Goal: Find specific page/section: Find specific page/section

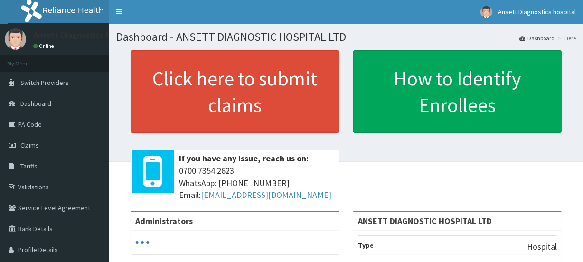
click at [39, 124] on link "PA Code" at bounding box center [54, 124] width 109 height 21
click at [47, 123] on link "PA Code" at bounding box center [54, 124] width 109 height 21
click at [30, 125] on link "PA Code" at bounding box center [54, 124] width 109 height 21
